Goal: Task Accomplishment & Management: Complete application form

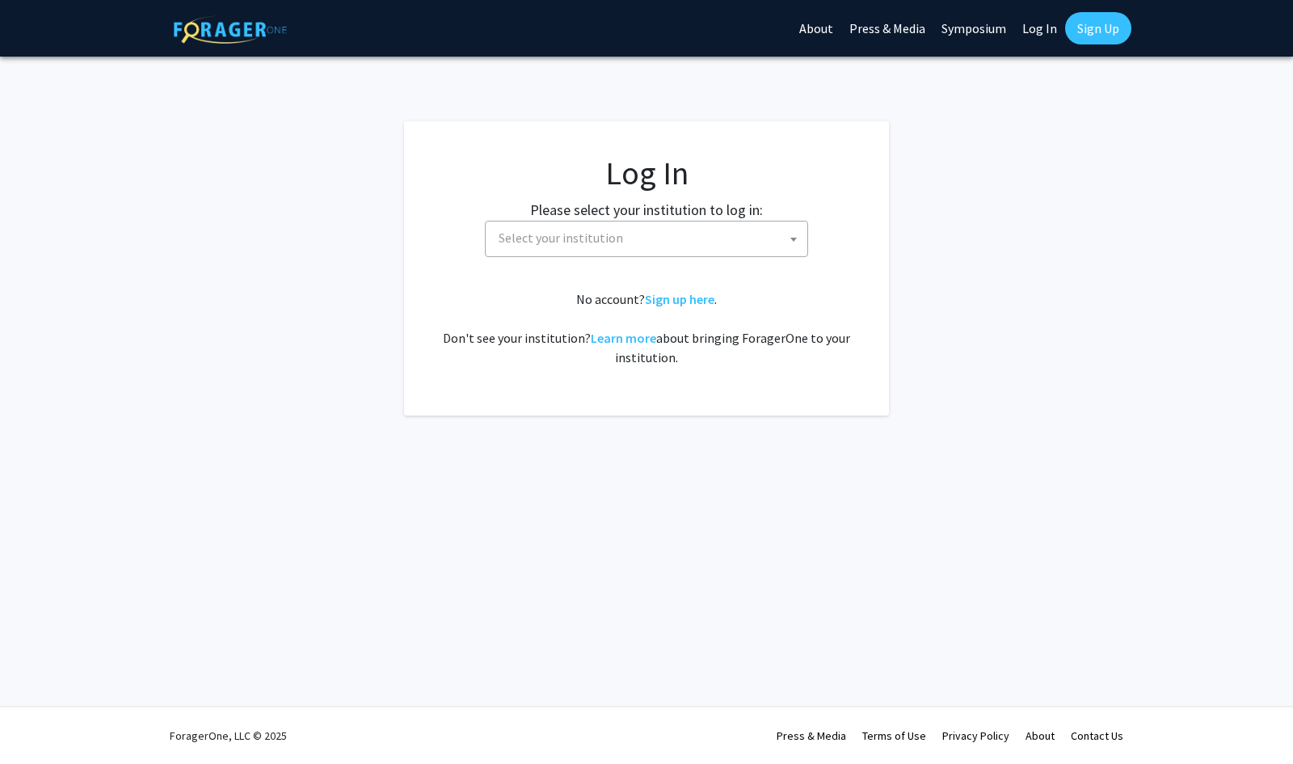
select select
click at [717, 212] on label "Please select your institution to log in:" at bounding box center [646, 210] width 233 height 22
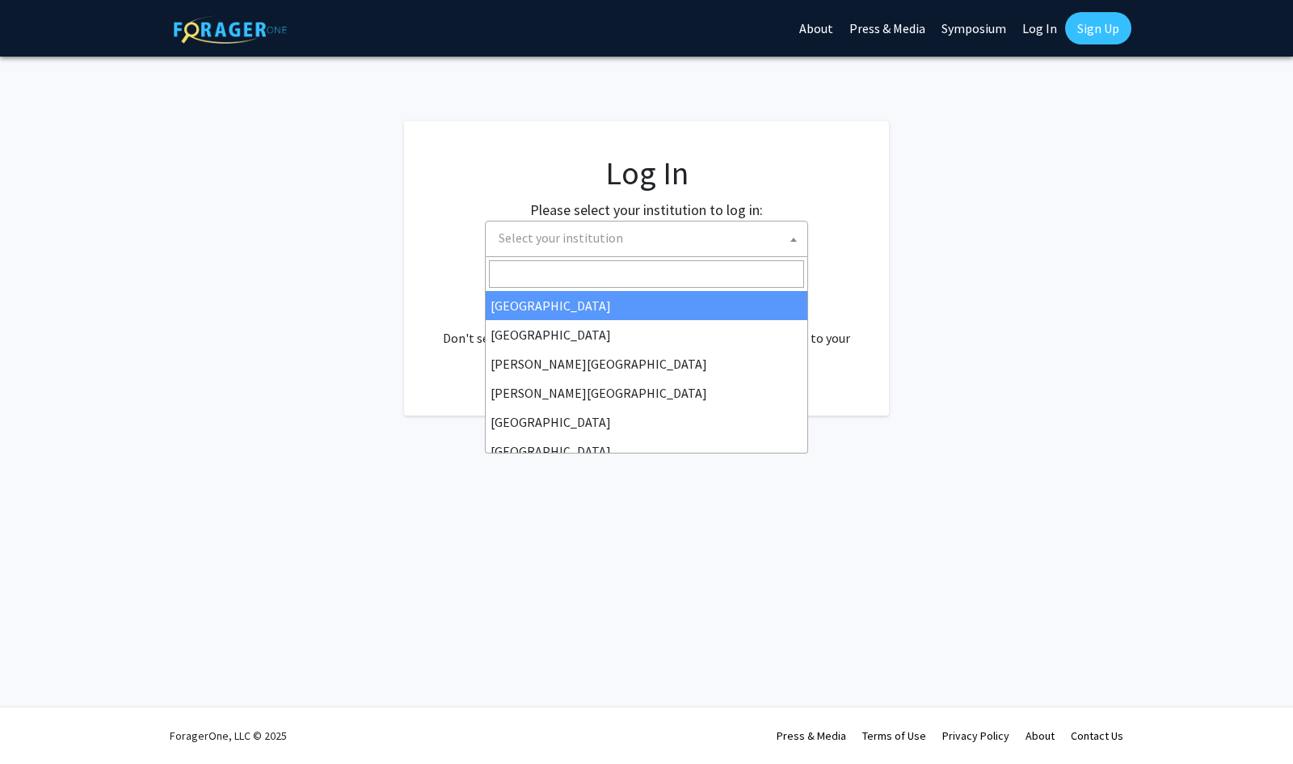
click at [705, 229] on span "Select your institution" at bounding box center [649, 237] width 315 height 33
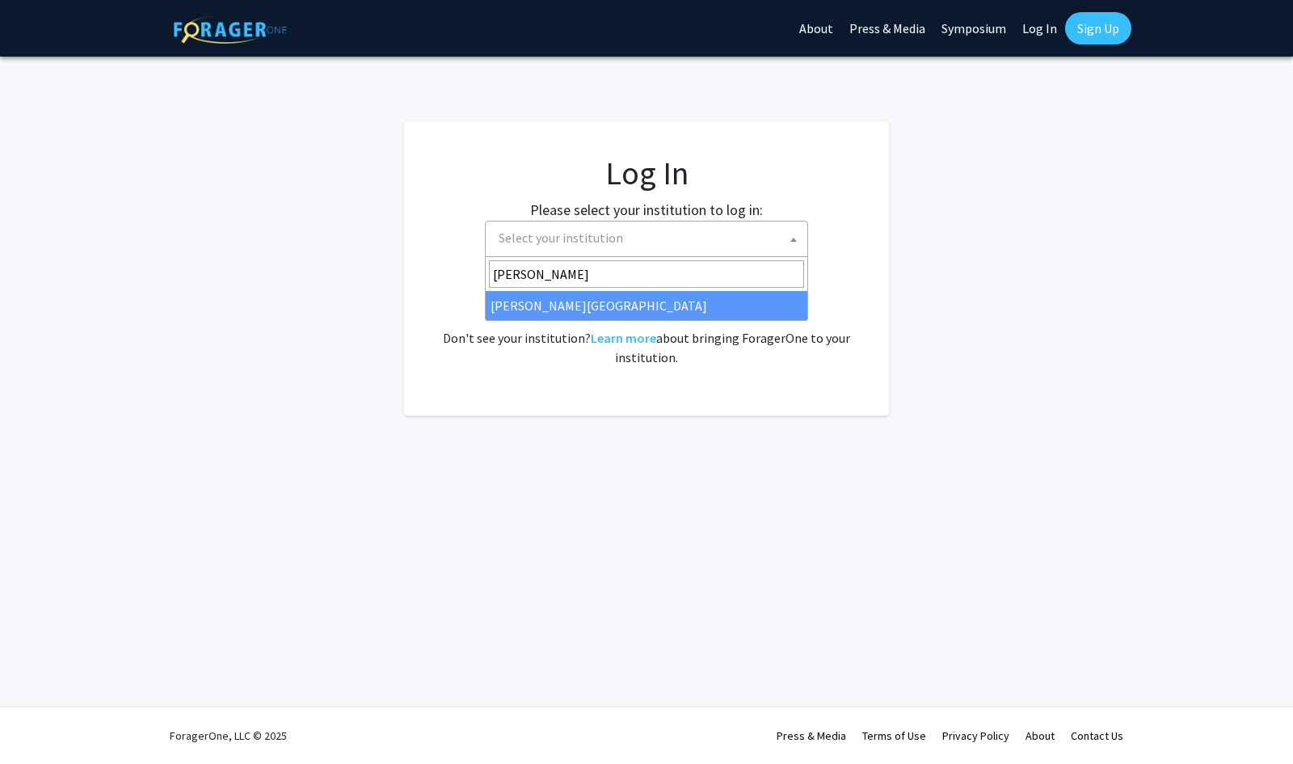
type input "christop"
select select "5"
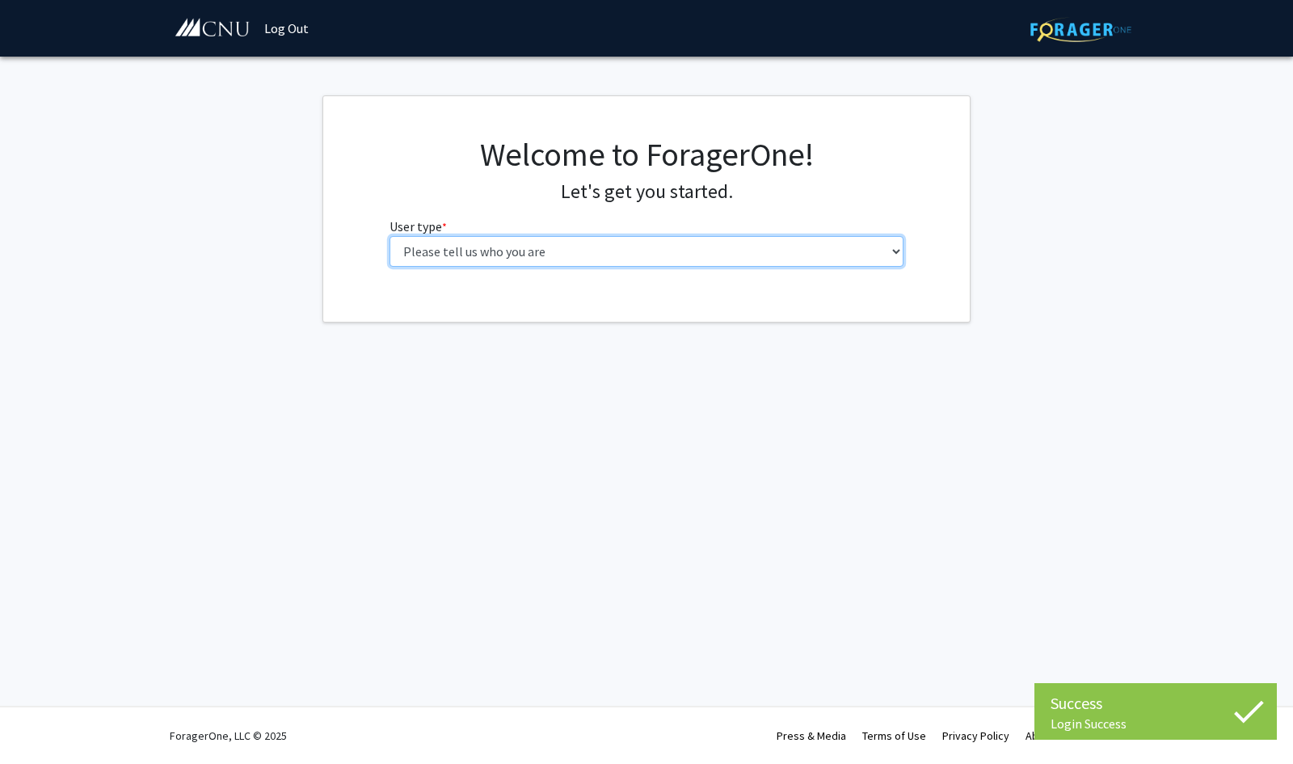
click at [741, 255] on select "Please tell us who you are Undergraduate Student Master's Student Doctoral Cand…" at bounding box center [646, 251] width 515 height 31
select select "1: undergrad"
click at [389, 236] on select "Please tell us who you are Undergraduate Student Master's Student Doctoral Cand…" at bounding box center [646, 251] width 515 height 31
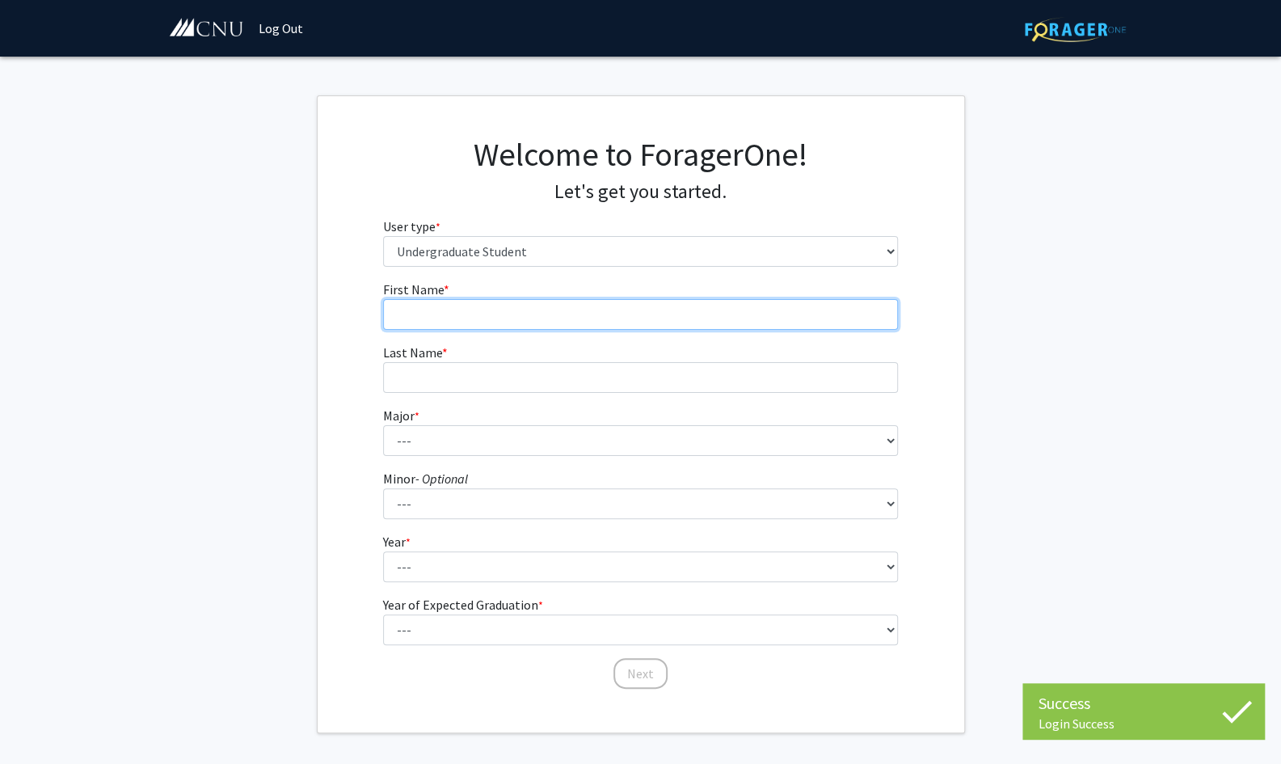
click at [522, 322] on input "First Name * required" at bounding box center [640, 314] width 515 height 31
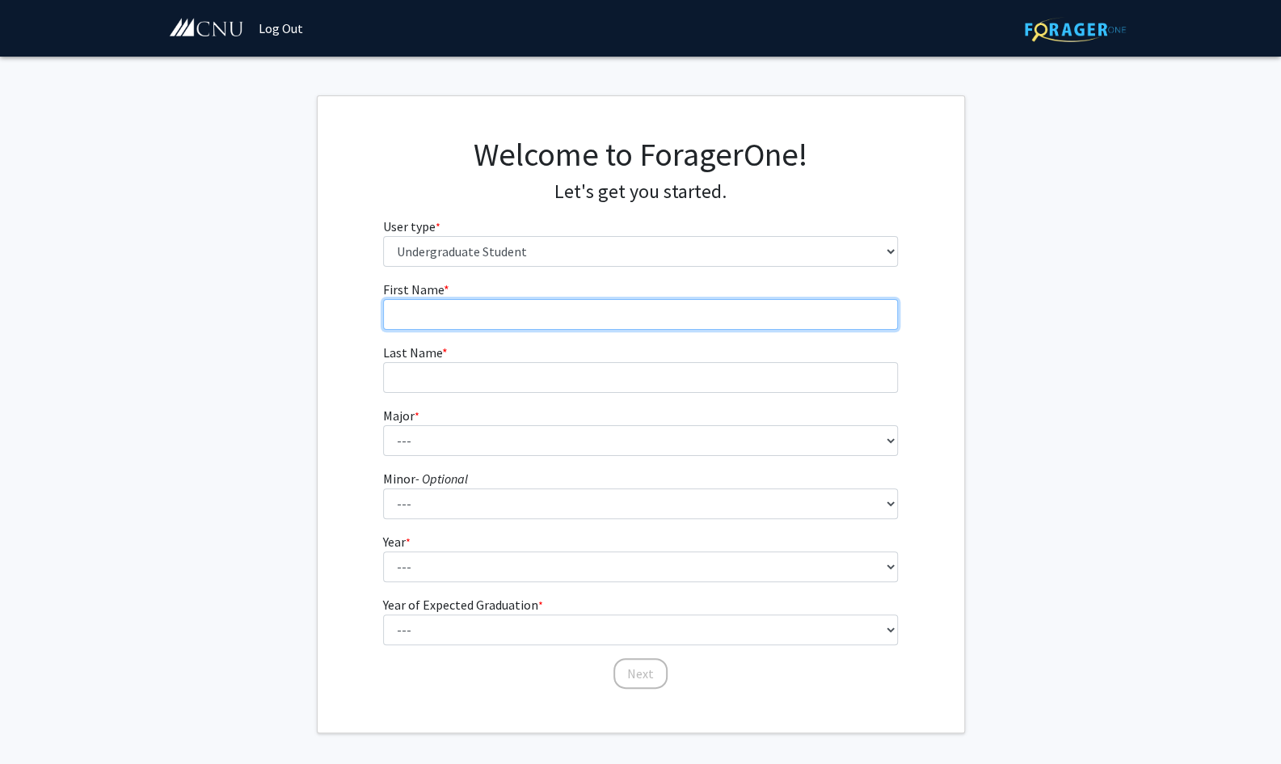
type input "[PERSON_NAME]"
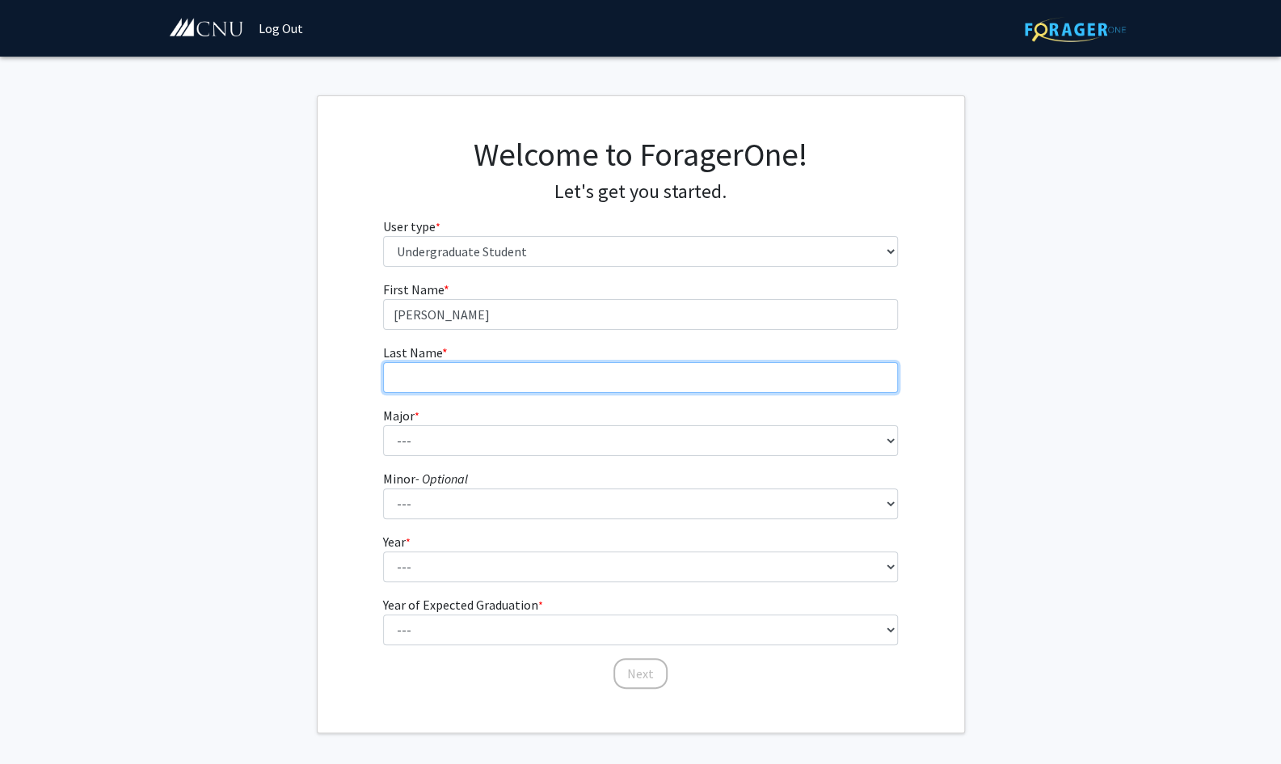
type input "[PERSON_NAME]"
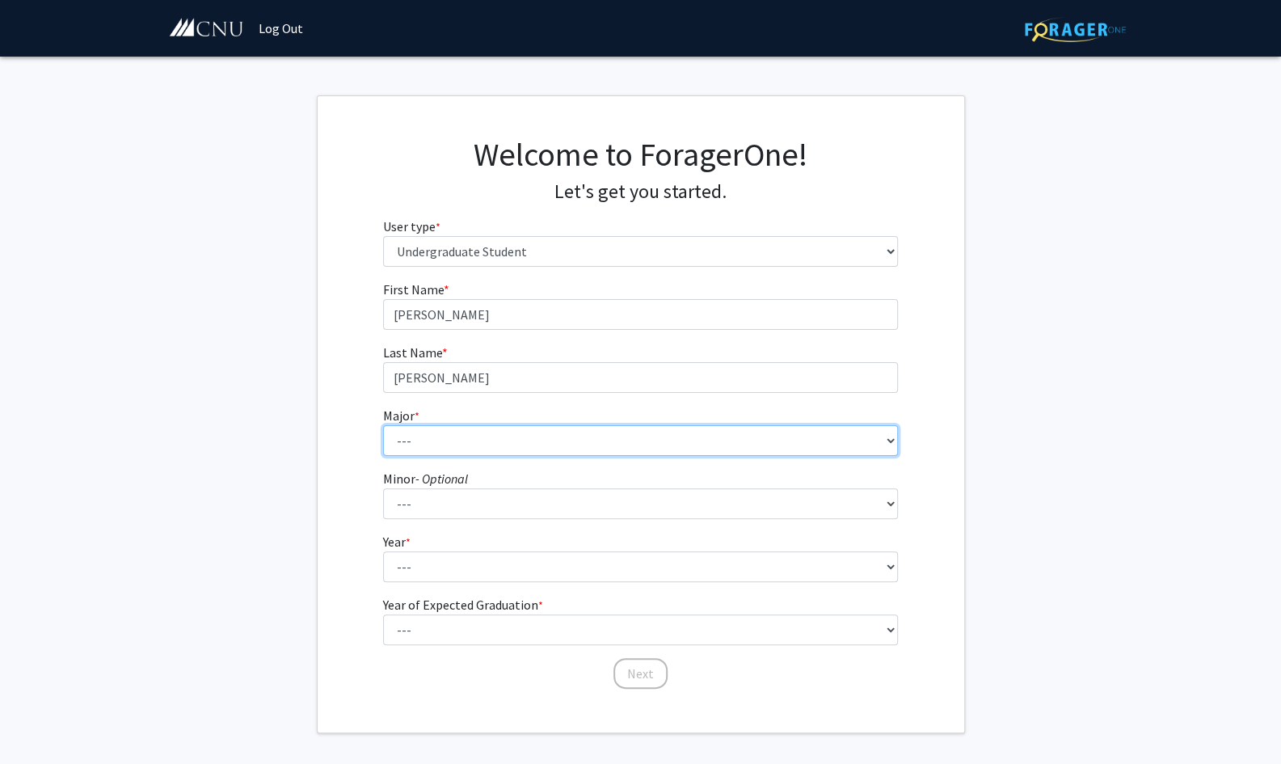
click at [438, 445] on select "--- Accounting Applied Physics Art History Biochemistry Biology Chemistry Class…" at bounding box center [640, 440] width 515 height 31
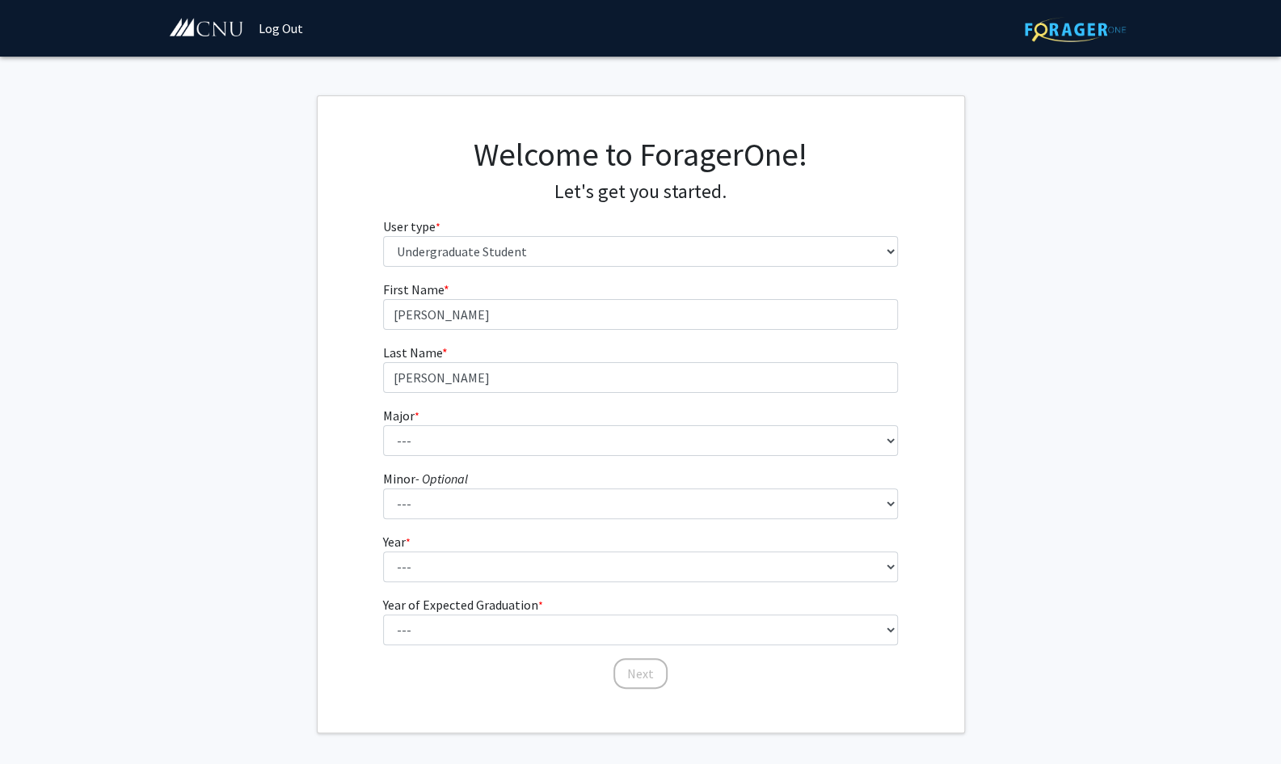
click at [351, 374] on div "First Name * required [PERSON_NAME] Last Name * required [PERSON_NAME] Major * …" at bounding box center [641, 485] width 646 height 410
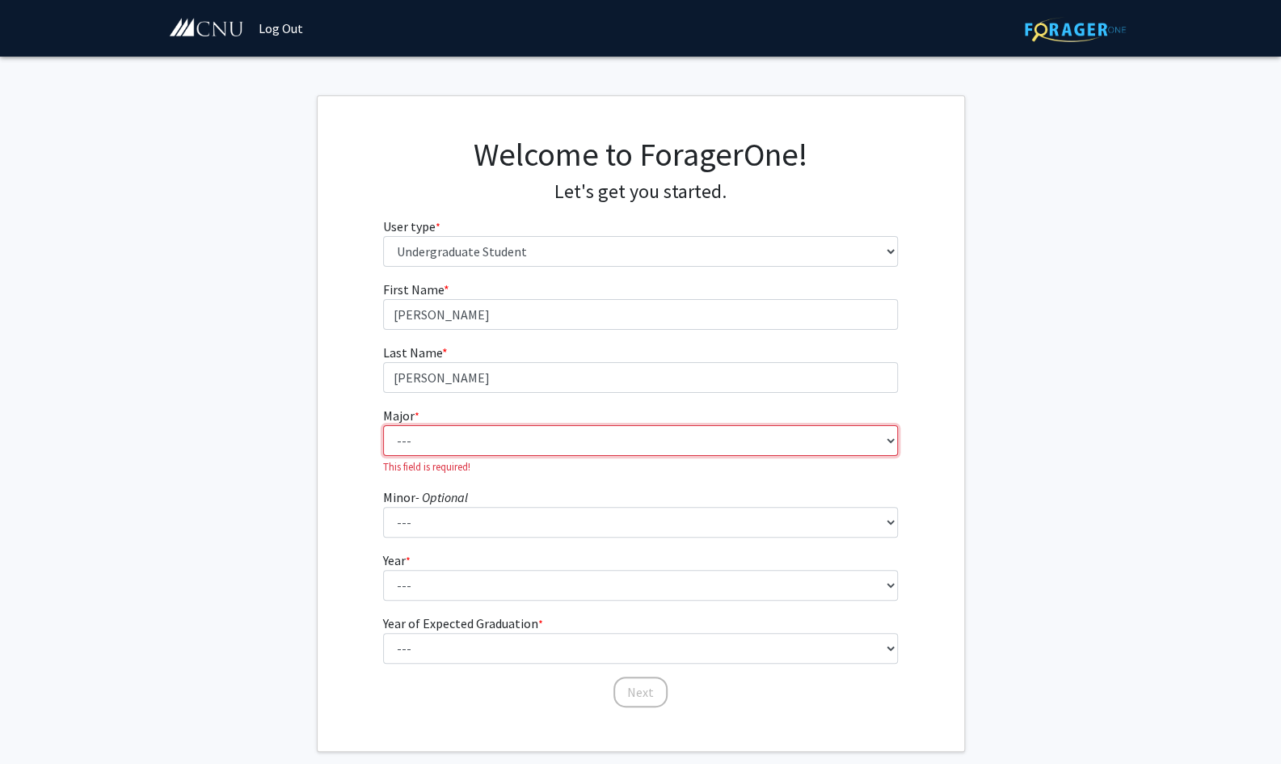
click at [425, 442] on select "--- Accounting Applied Physics Art History Biochemistry Biology Chemistry Class…" at bounding box center [640, 440] width 515 height 31
select select "31: 642"
click at [383, 425] on select "--- Accounting Applied Physics Art History Biochemistry Biology Chemistry Class…" at bounding box center [640, 440] width 515 height 31
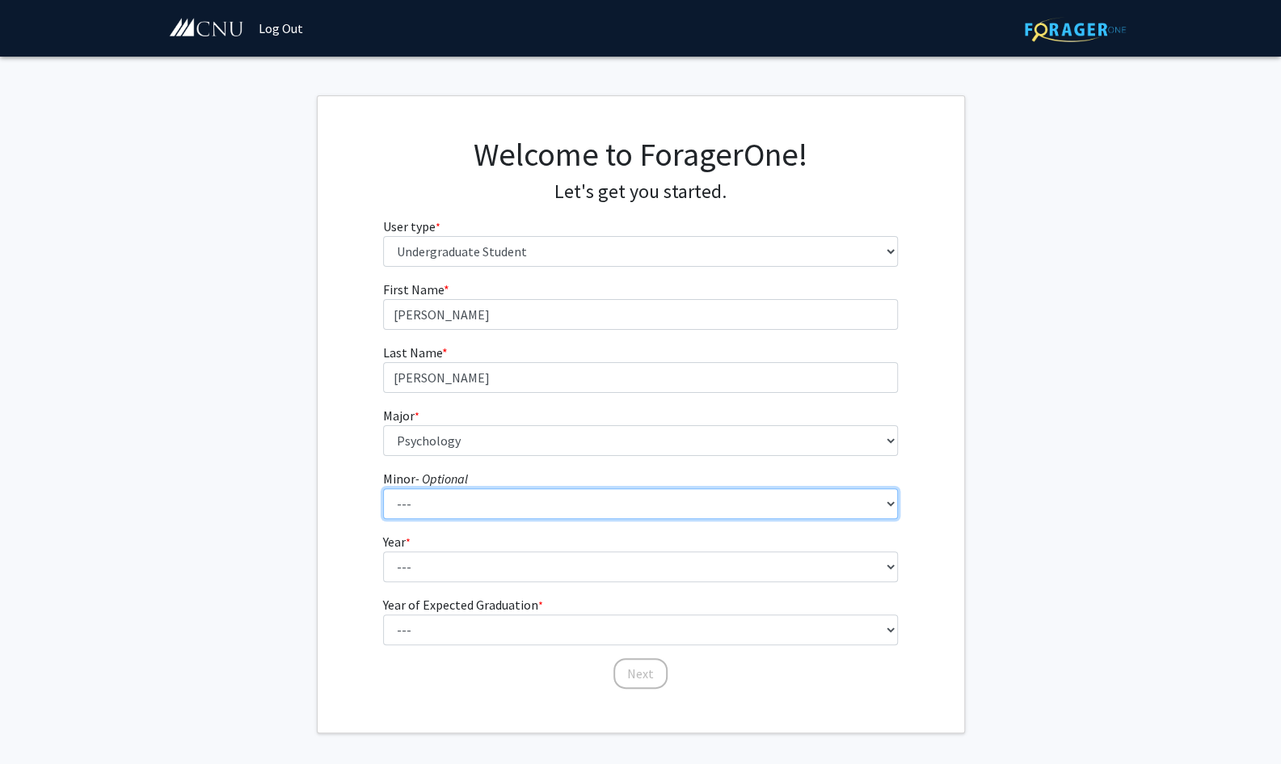
click at [444, 505] on select "--- African American Studies American Studies Anthropology Asian Studies Busine…" at bounding box center [640, 503] width 515 height 31
select select "18: 421"
click at [383, 488] on select "--- African American Studies American Studies Anthropology Asian Studies Busine…" at bounding box center [640, 503] width 515 height 31
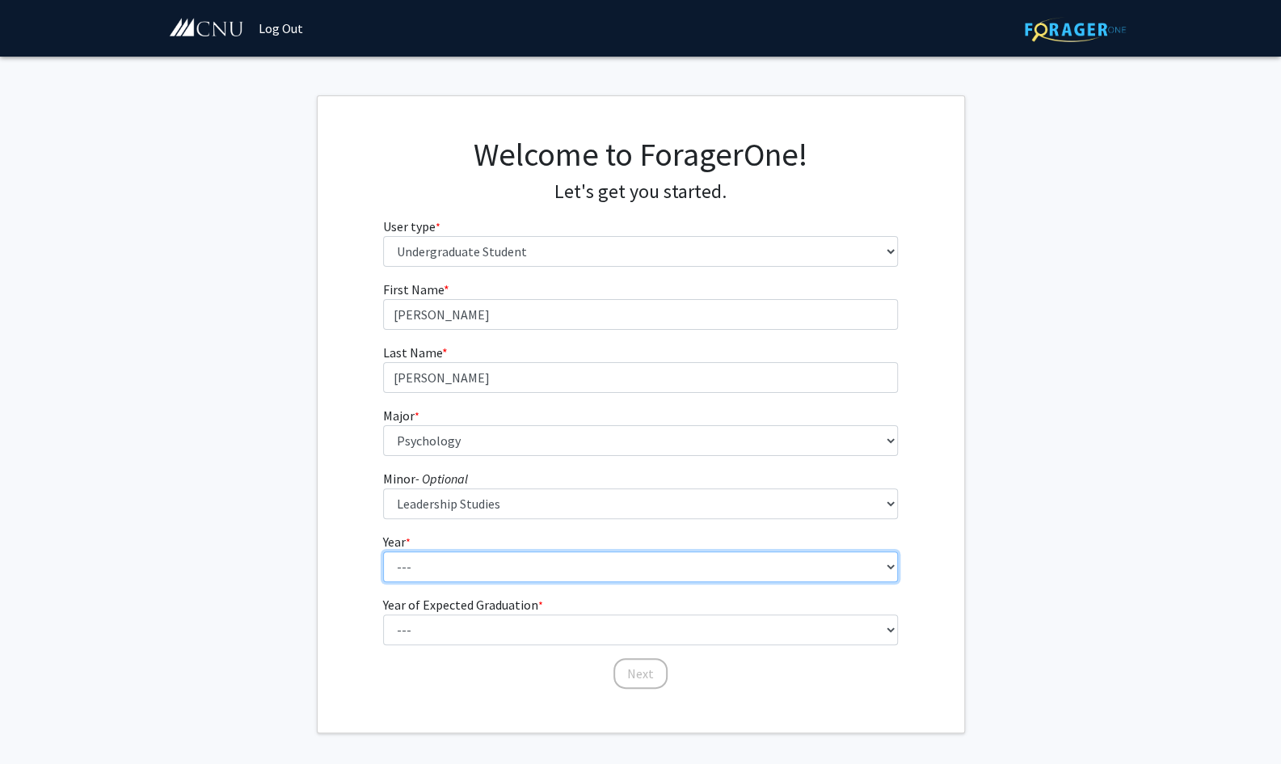
click at [458, 562] on select "--- First-year Sophomore Junior Senior Postbaccalaureate Certificate" at bounding box center [640, 566] width 515 height 31
select select "1: first-year"
click at [383, 551] on select "--- First-year Sophomore Junior Senior Postbaccalaureate Certificate" at bounding box center [640, 566] width 515 height 31
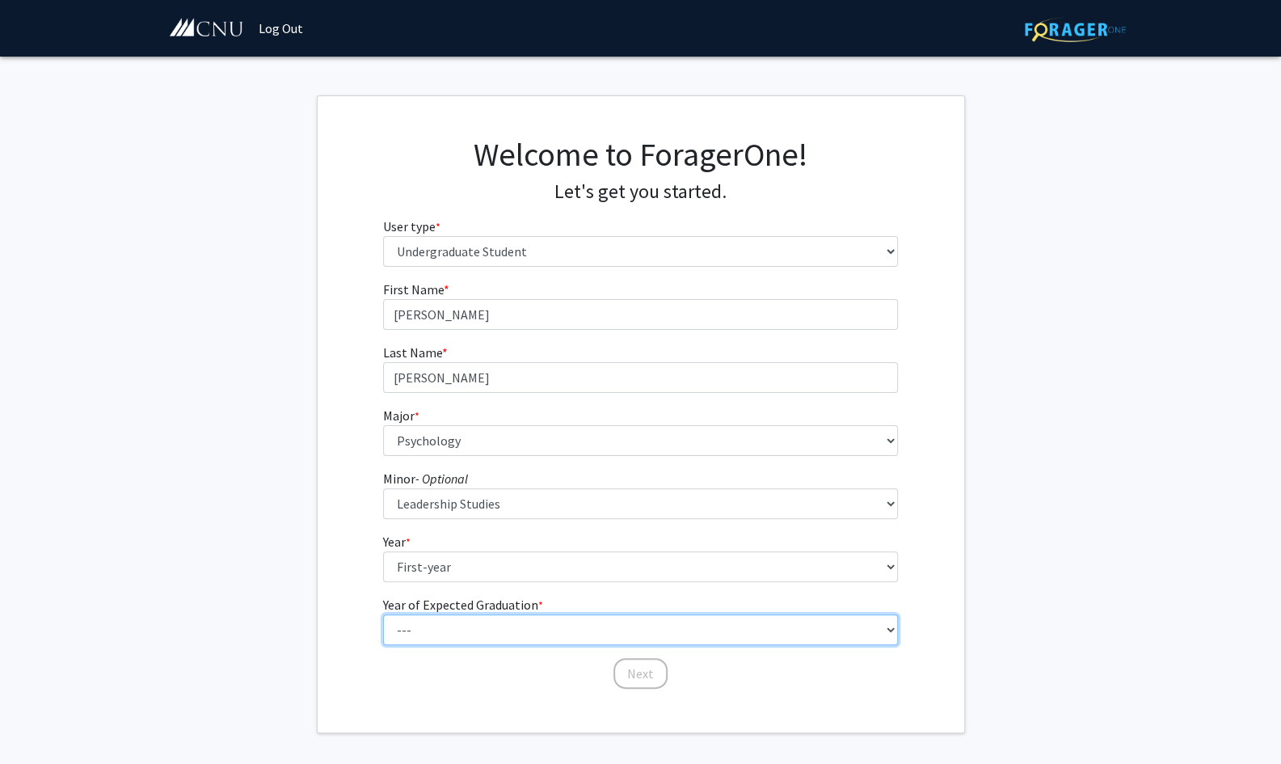
click at [472, 623] on select "--- 2025 2026 2027 2028 2029 2030 2031 2032 2033 2034" at bounding box center [640, 629] width 515 height 31
select select "5: 2029"
click at [383, 614] on select "--- 2025 2026 2027 2028 2029 2030 2031 2032 2033 2034" at bounding box center [640, 629] width 515 height 31
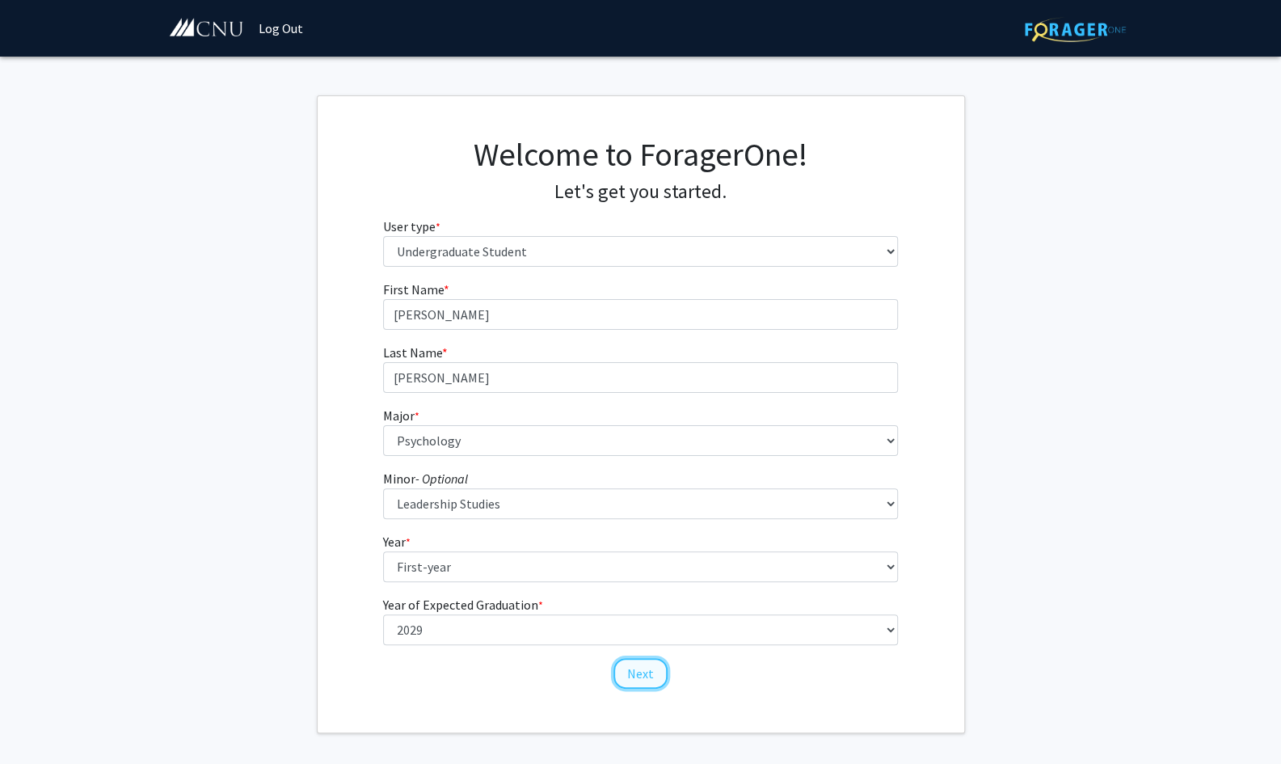
click at [626, 675] on button "Next" at bounding box center [640, 673] width 54 height 31
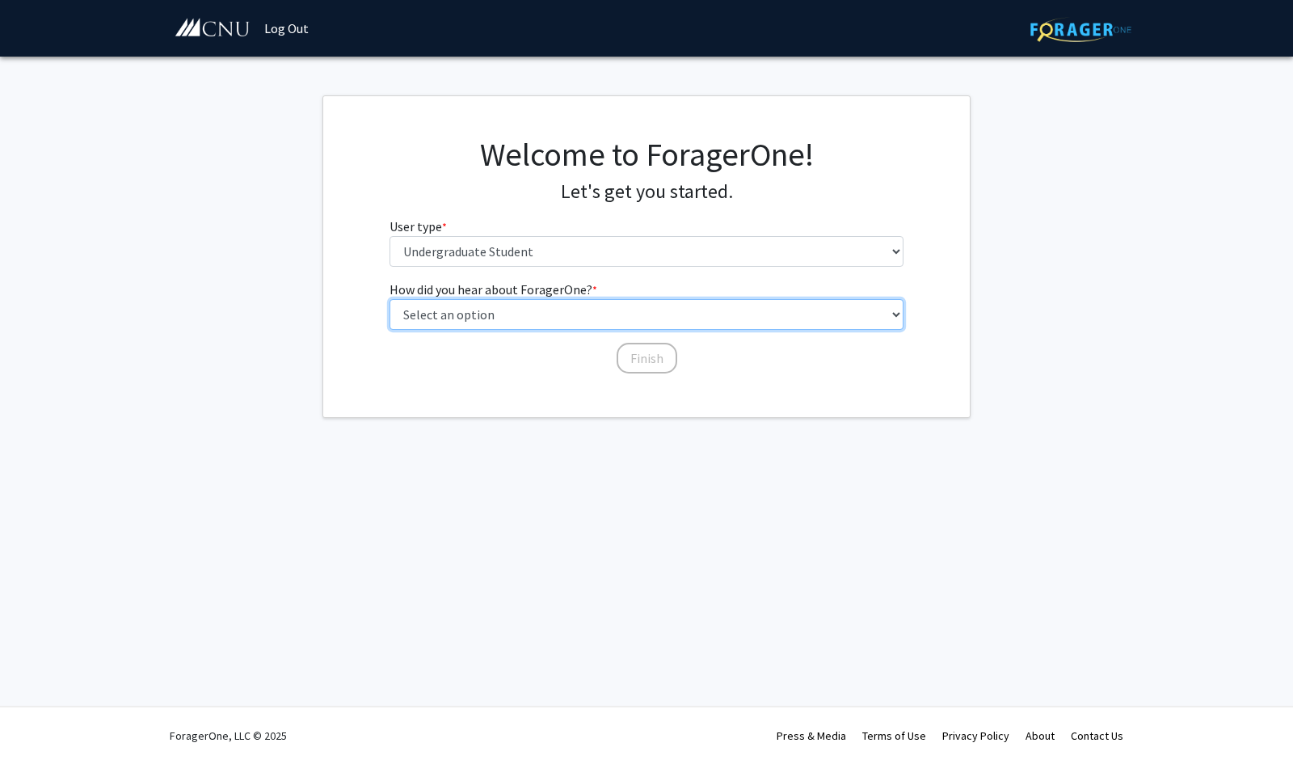
click at [567, 307] on select "Select an option Peer/student recommendation Faculty/staff recommendation Unive…" at bounding box center [646, 314] width 515 height 31
select select "2: faculty_recommendation"
click at [389, 299] on select "Select an option Peer/student recommendation Faculty/staff recommendation Unive…" at bounding box center [646, 314] width 515 height 31
click at [598, 310] on select "Select an option Peer/student recommendation Faculty/staff recommendation Unive…" at bounding box center [646, 314] width 515 height 31
click at [389, 299] on select "Select an option Peer/student recommendation Faculty/staff recommendation Unive…" at bounding box center [646, 314] width 515 height 31
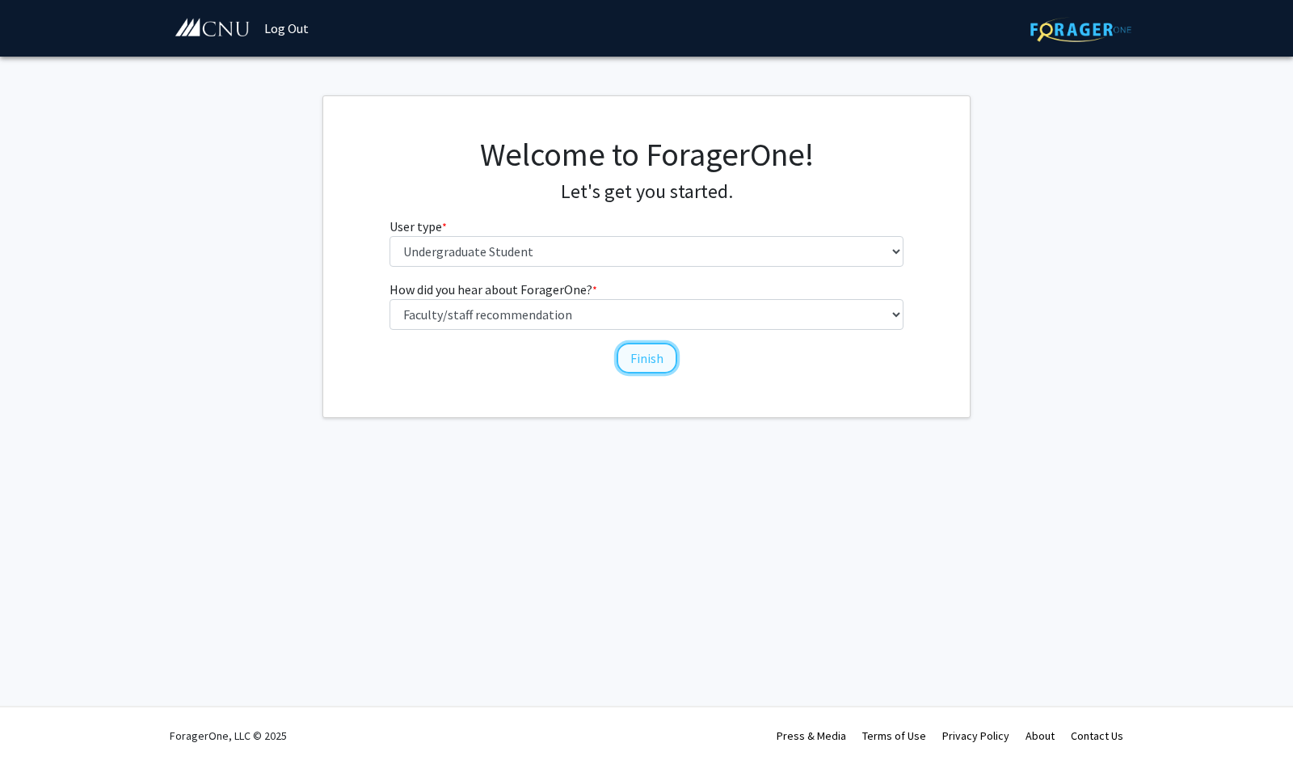
click at [650, 348] on button "Finish" at bounding box center [646, 358] width 61 height 31
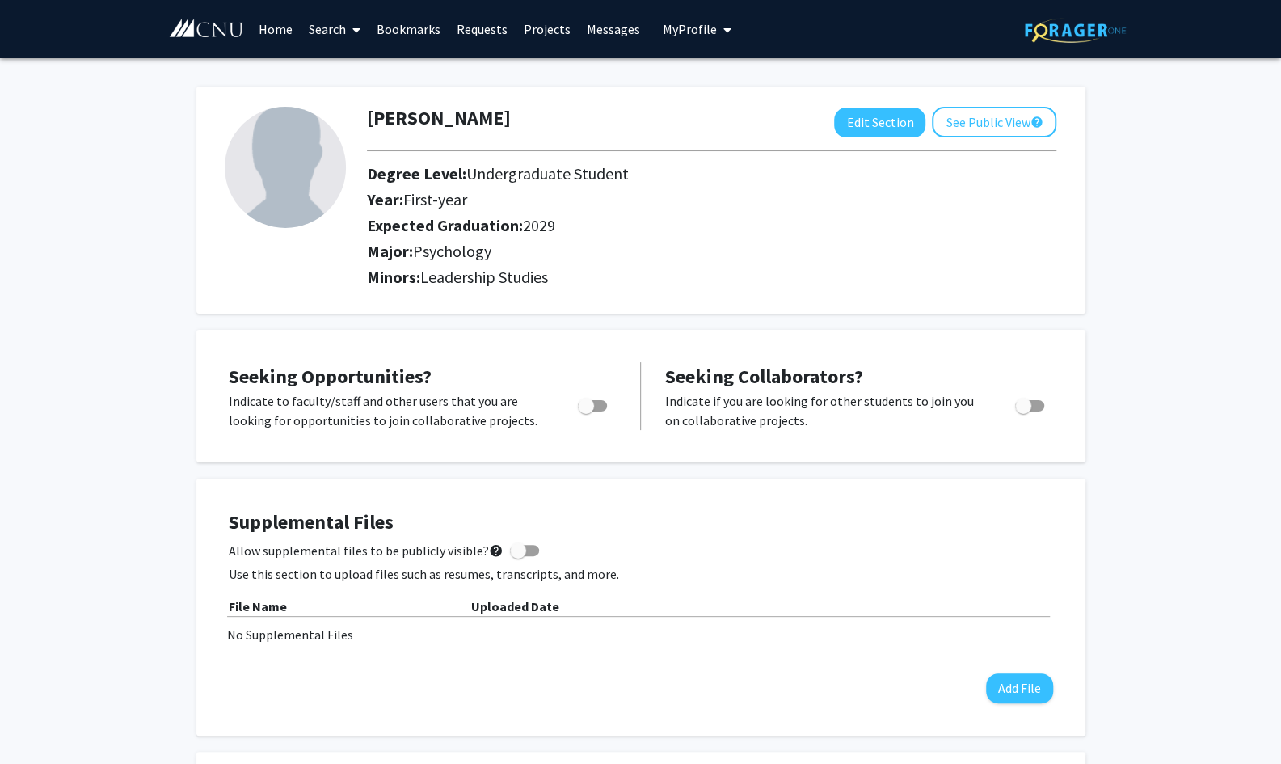
click at [1029, 405] on span "Toggle" at bounding box center [1023, 406] width 16 height 16
click at [1023, 411] on input "Would you like to receive other student requests to work with you?" at bounding box center [1022, 411] width 1 height 1
checkbox input "true"
click at [585, 408] on span "Toggle" at bounding box center [586, 406] width 16 height 16
click at [585, 411] on input "Are you actively seeking opportunities?" at bounding box center [585, 411] width 1 height 1
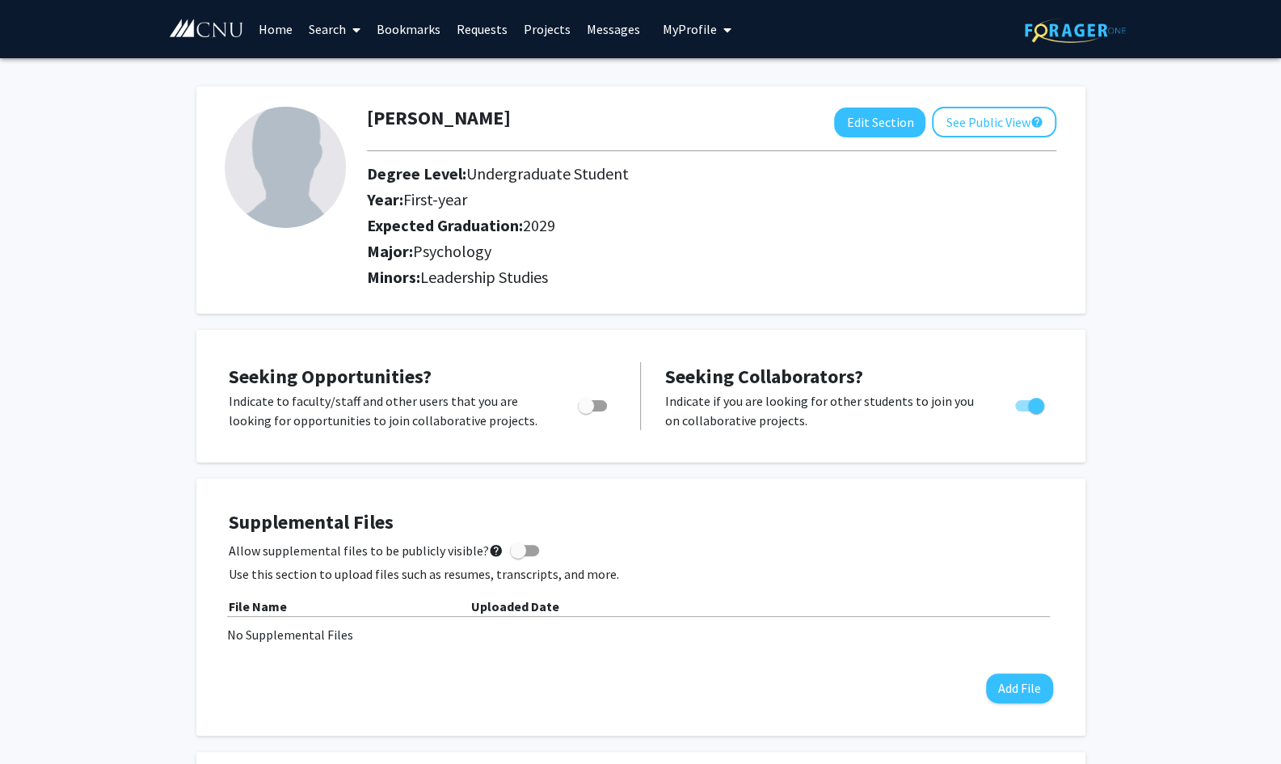
checkbox input "true"
click at [278, 25] on link "Home" at bounding box center [275, 29] width 50 height 57
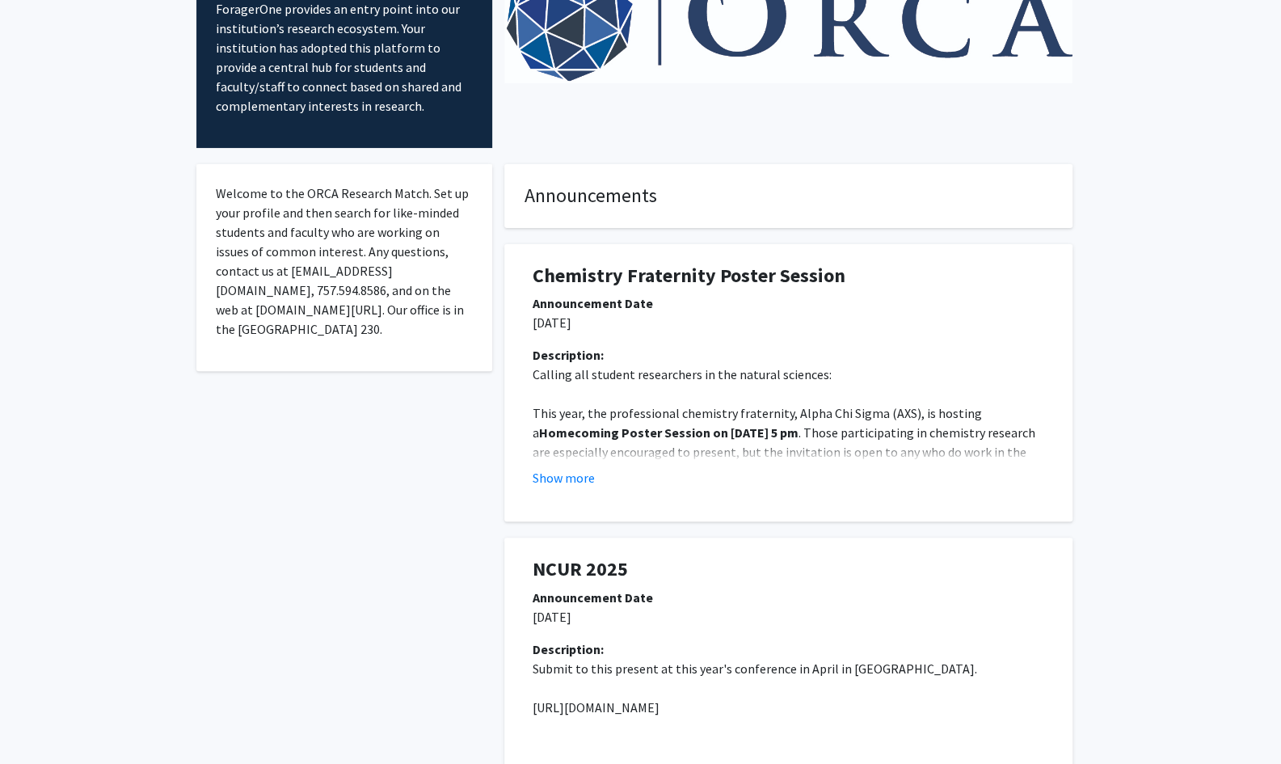
scroll to position [126, 0]
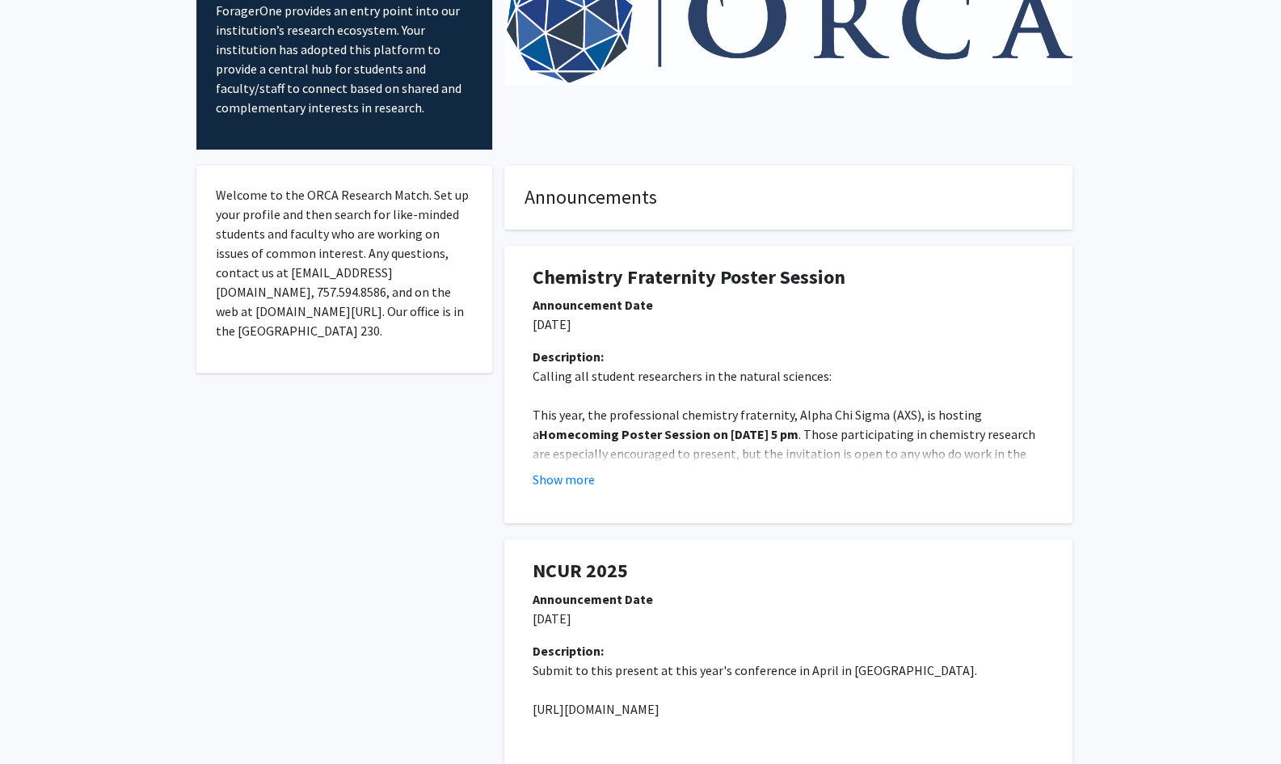
click at [665, 201] on h4 "Announcements" at bounding box center [788, 197] width 528 height 23
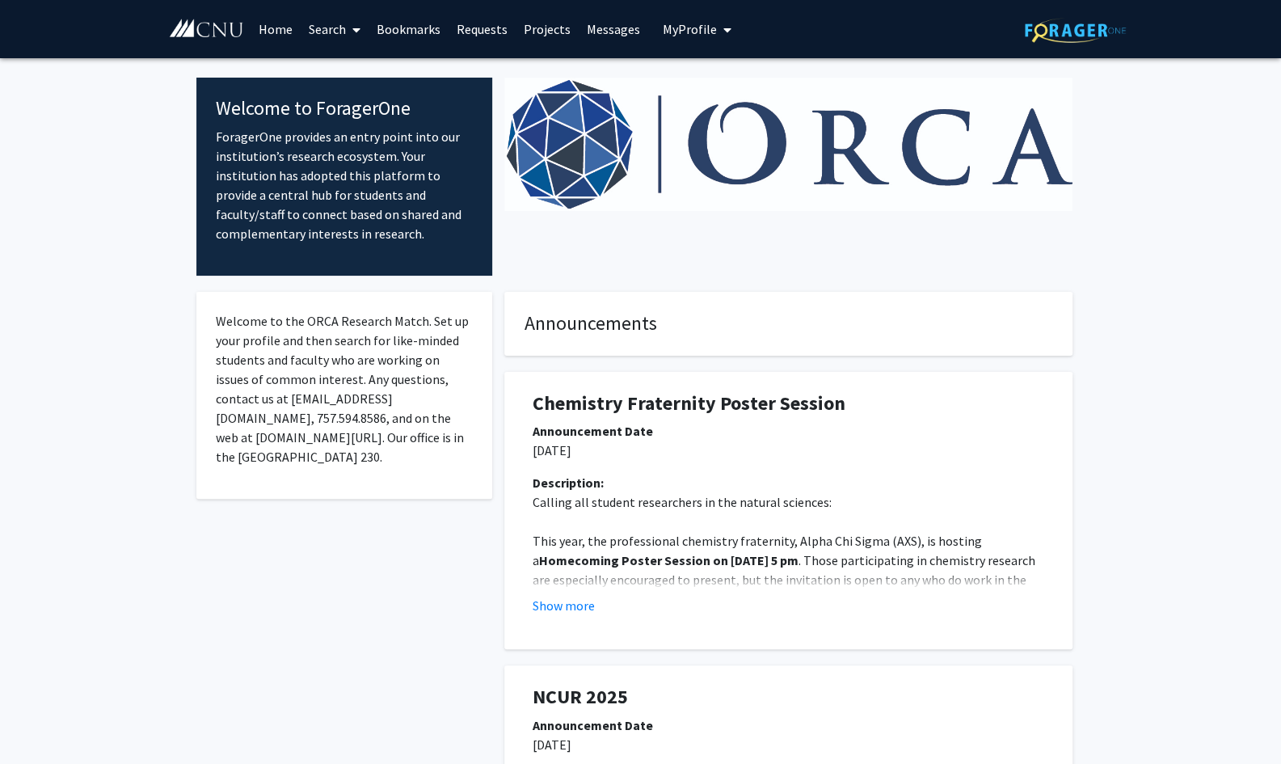
click at [321, 28] on link "Search" at bounding box center [335, 29] width 68 height 57
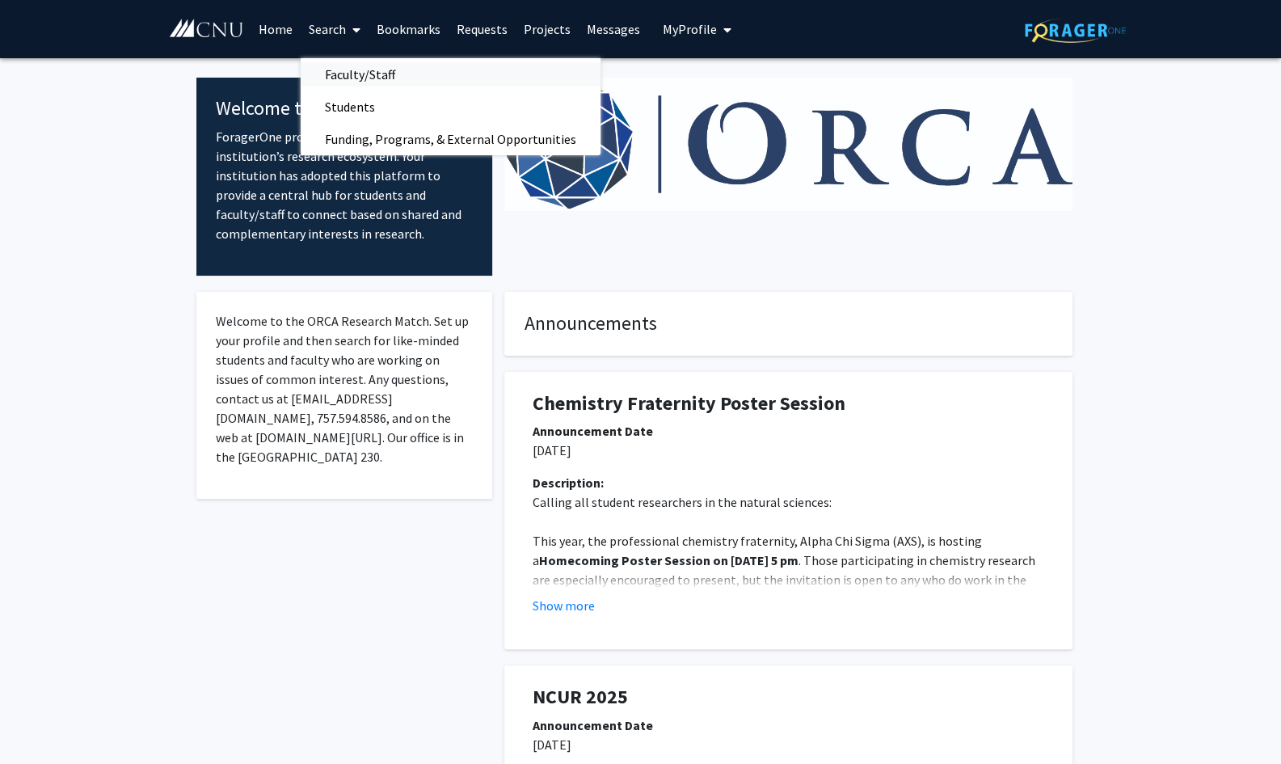
click at [346, 65] on span "Faculty/Staff" at bounding box center [360, 74] width 119 height 32
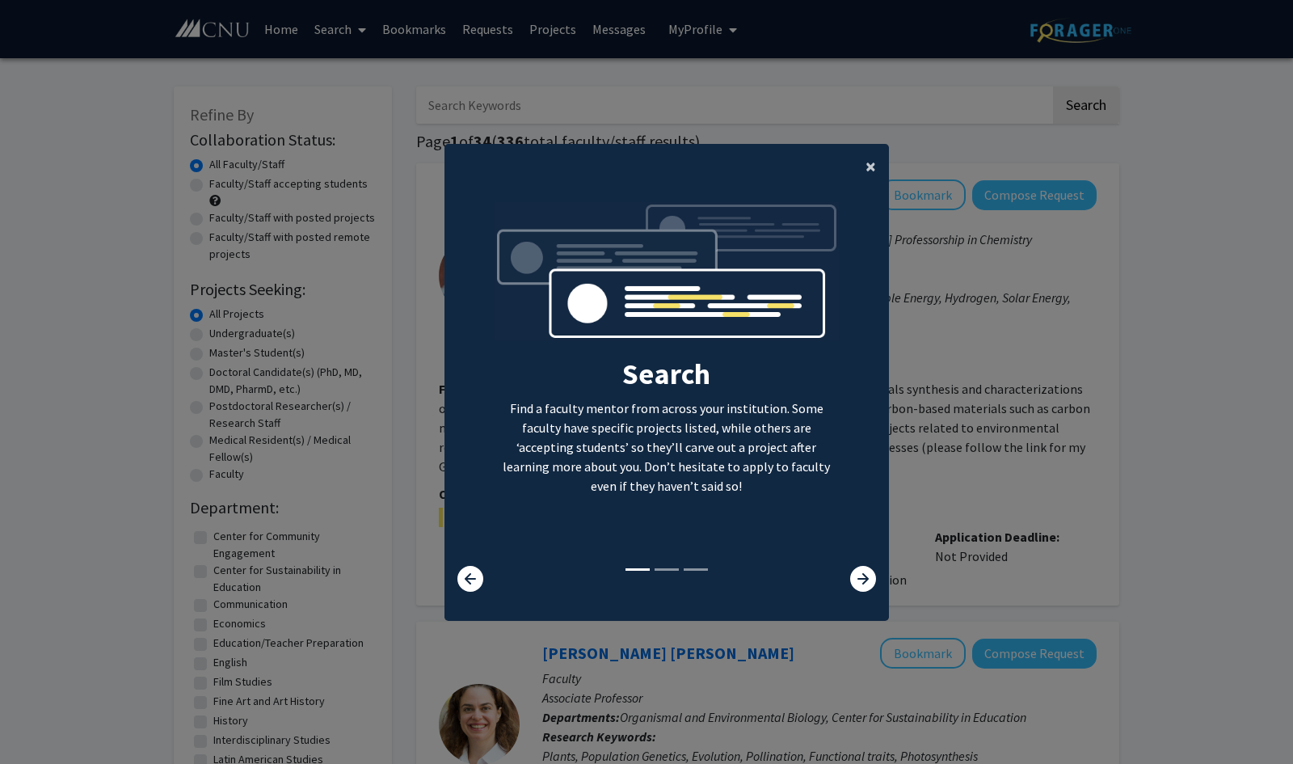
click at [865, 165] on span "×" at bounding box center [870, 166] width 11 height 25
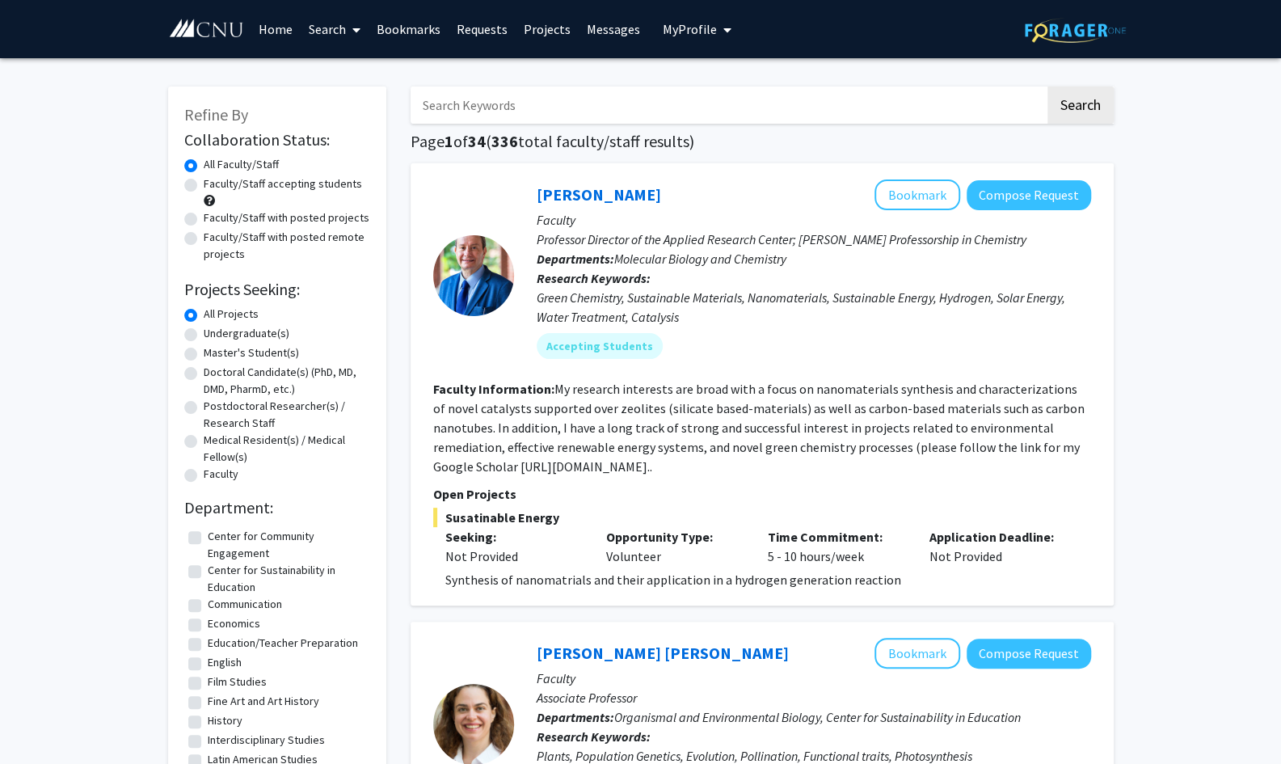
click at [686, 111] on input "Search Keywords" at bounding box center [727, 104] width 634 height 37
click at [1047, 86] on button "Search" at bounding box center [1080, 104] width 66 height 37
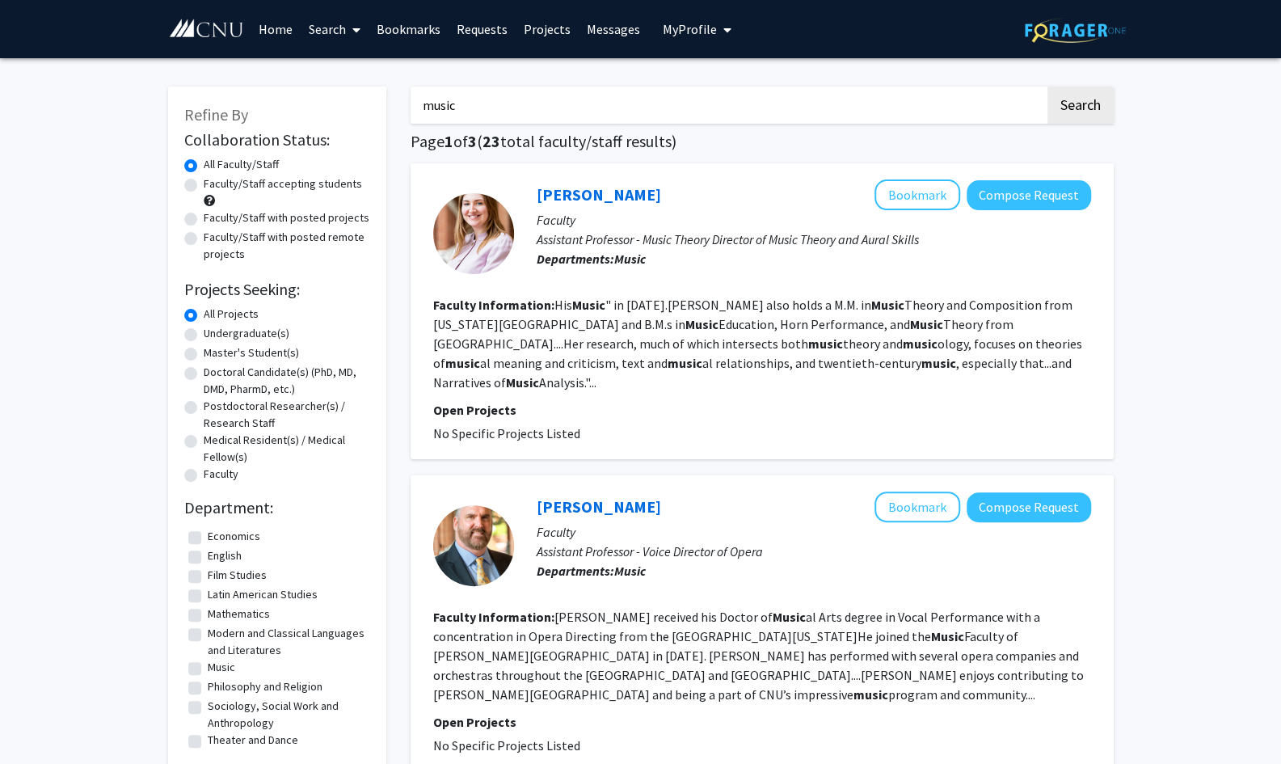
drag, startPoint x: 599, startPoint y: 105, endPoint x: 335, endPoint y: 95, distance: 263.6
click at [1047, 86] on button "Search" at bounding box center [1080, 104] width 66 height 37
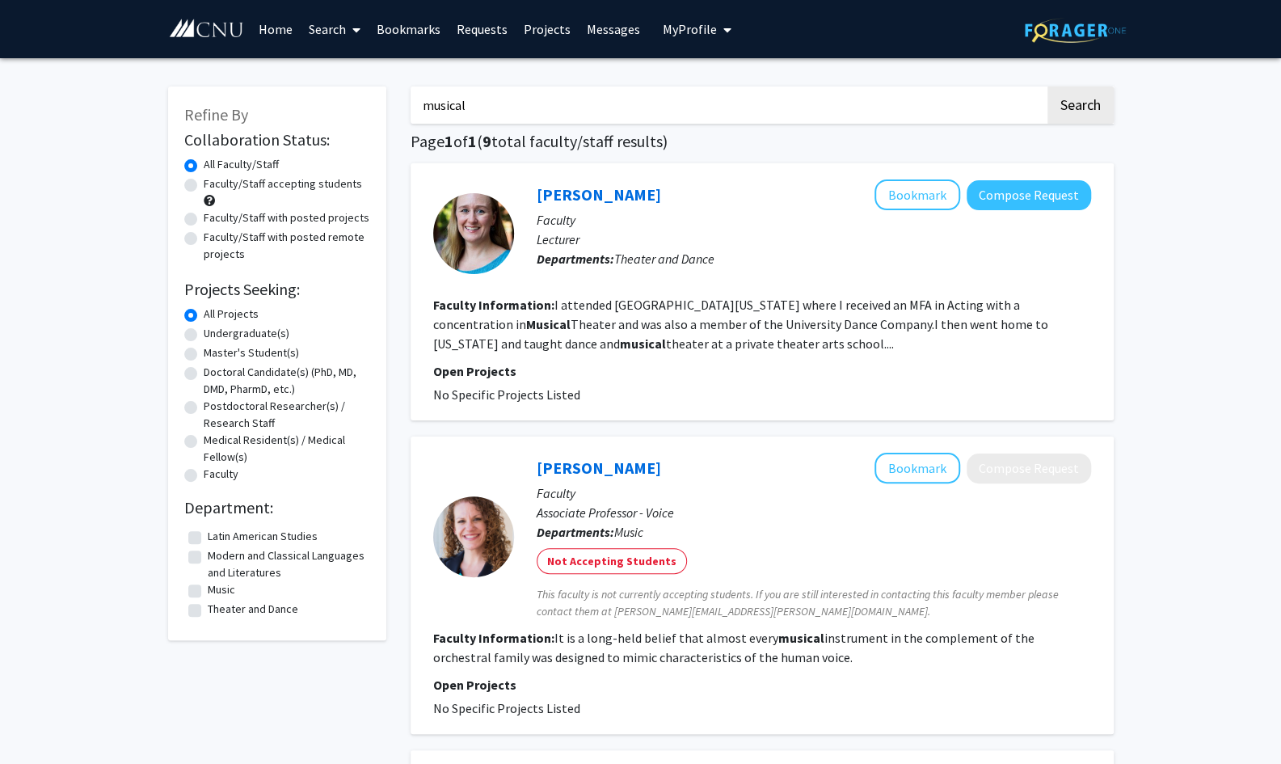
drag, startPoint x: 502, startPoint y: 108, endPoint x: 351, endPoint y: 128, distance: 152.3
type input "neuroscience"
click at [1047, 86] on button "Search" at bounding box center [1080, 104] width 66 height 37
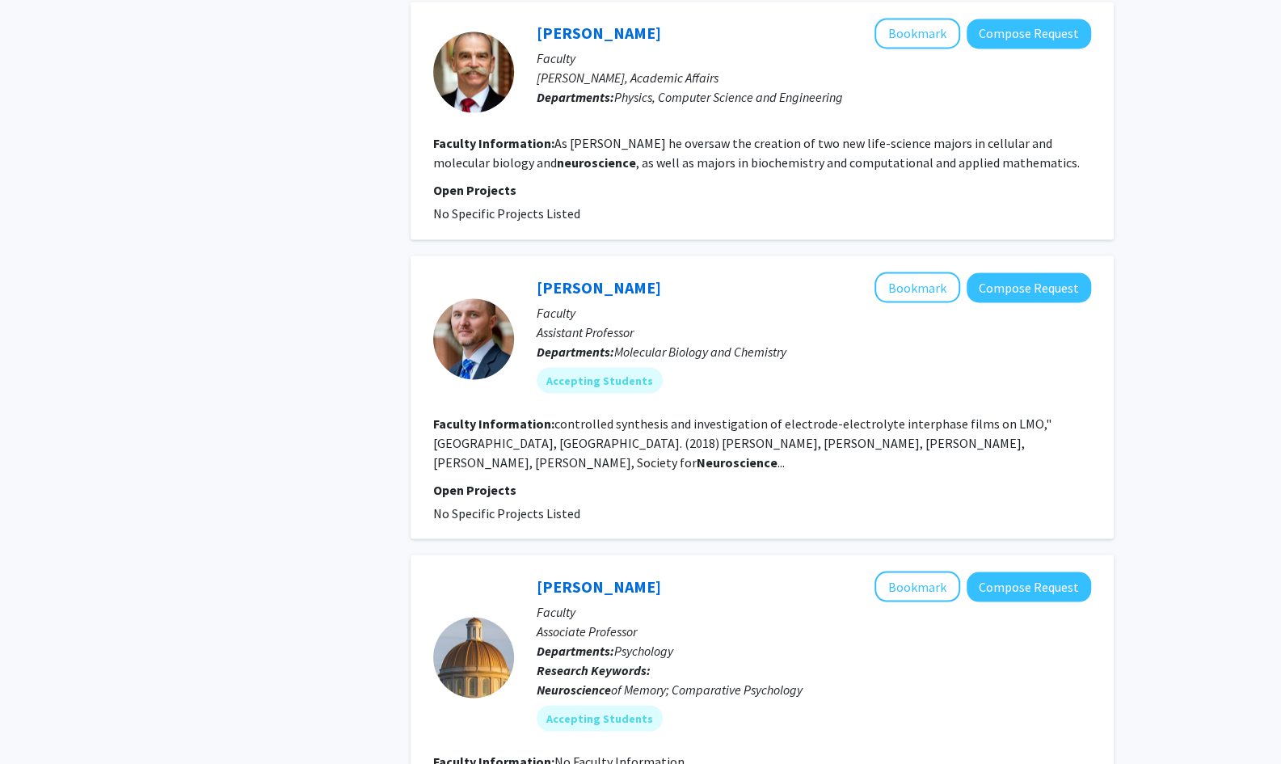
scroll to position [1635, 0]
